Goal: Navigation & Orientation: Find specific page/section

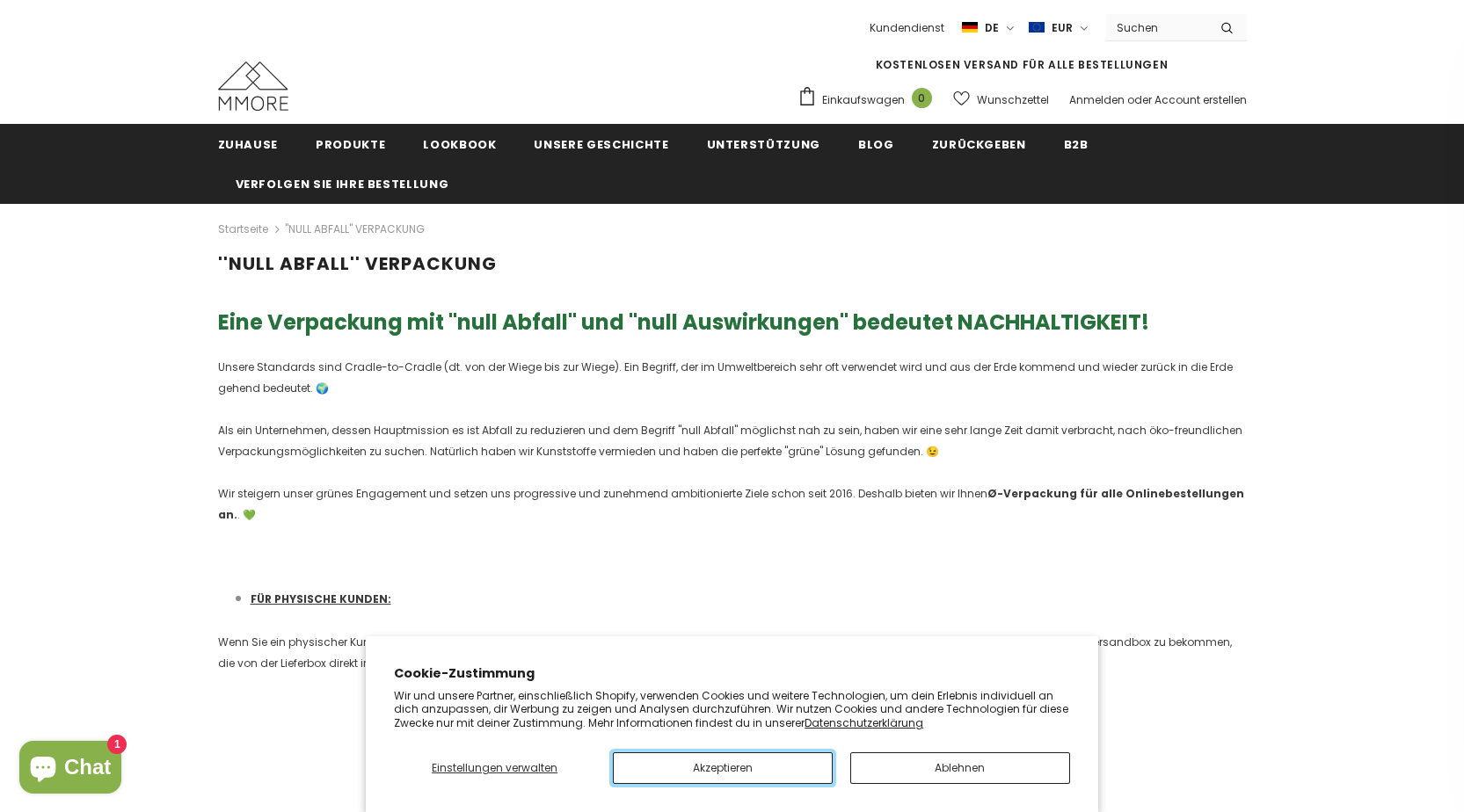
click at [636, 757] on button "Akzeptieren" at bounding box center [723, 769] width 220 height 32
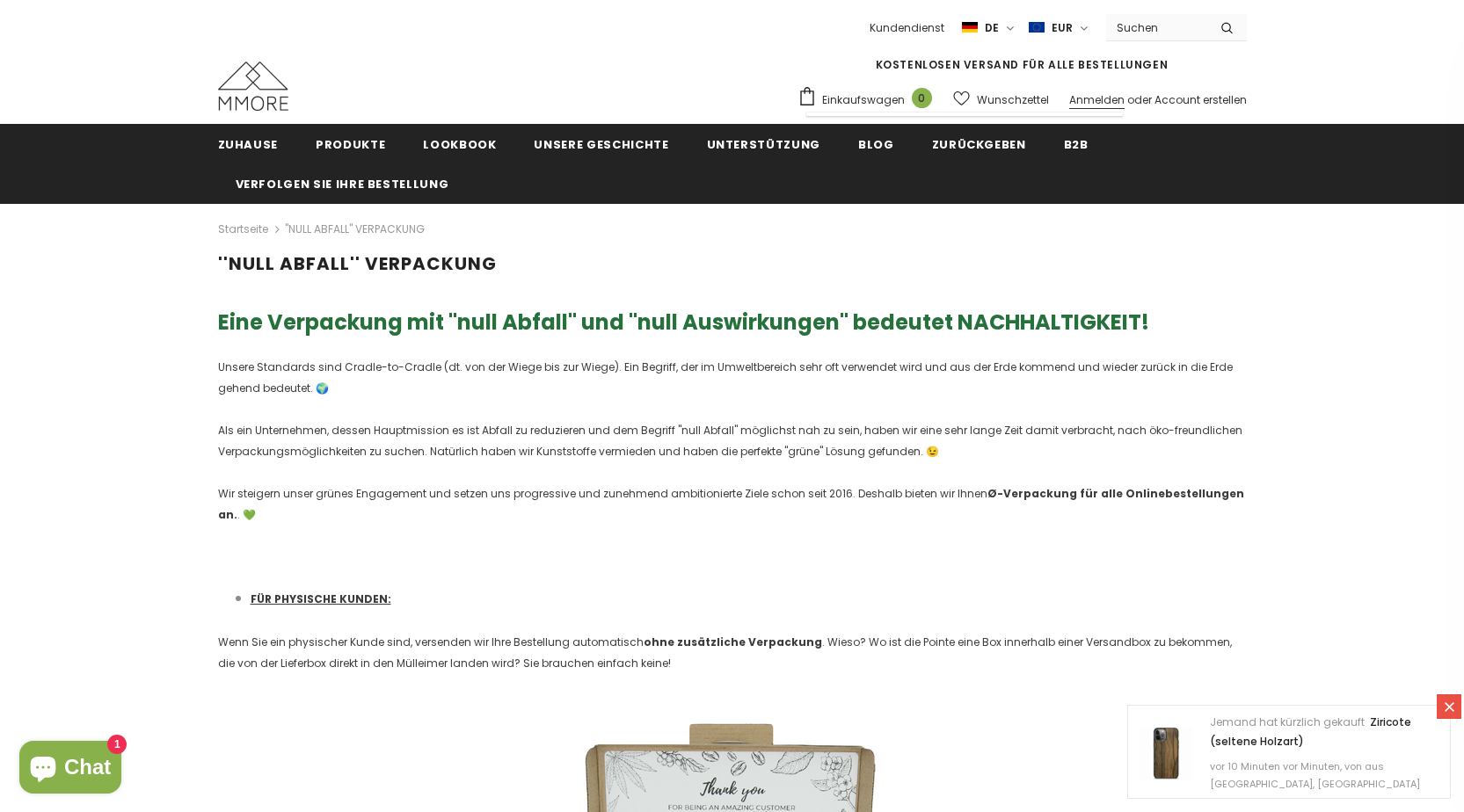
click at [1087, 100] on link "Anmelden" at bounding box center [1097, 100] width 55 height 15
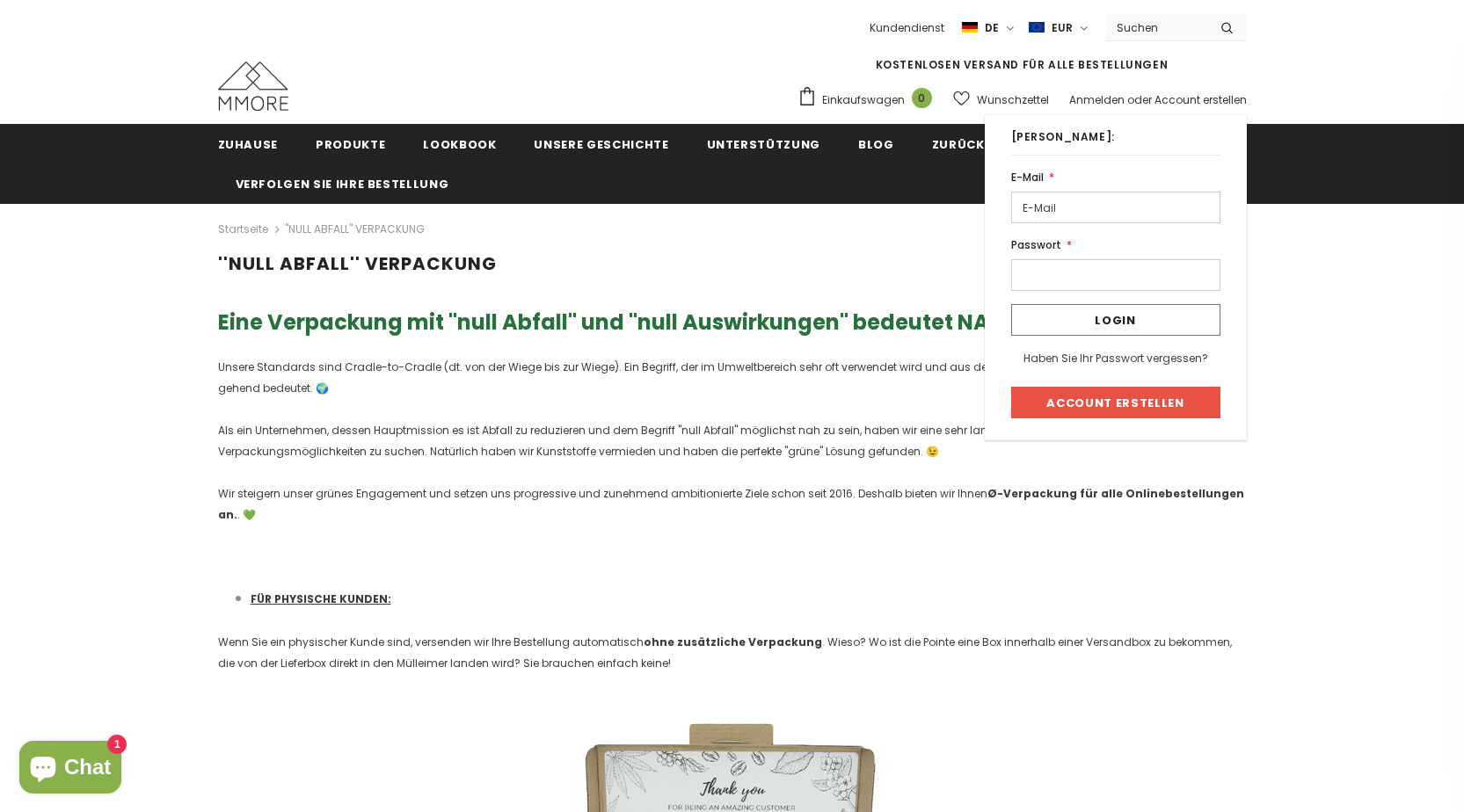
click at [969, 105] on icon at bounding box center [962, 98] width 17 height 16
